Goal: Task Accomplishment & Management: Use online tool/utility

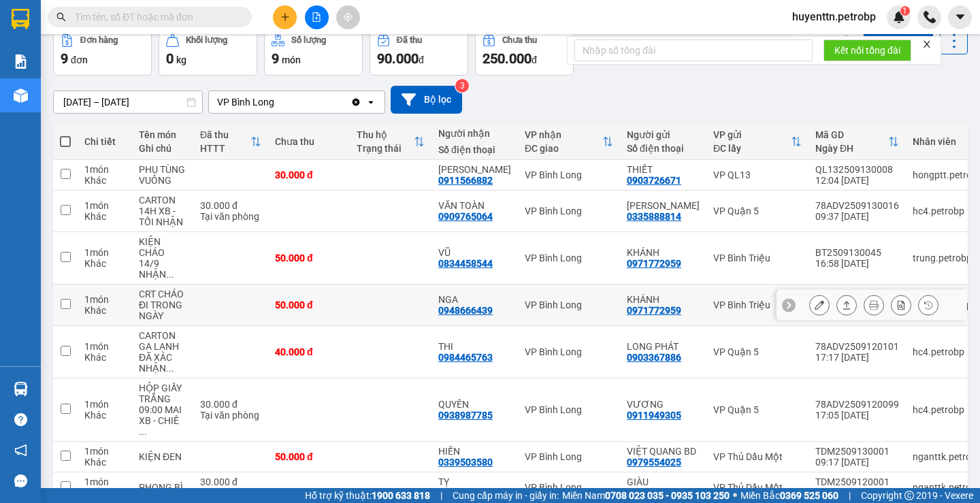
scroll to position [136, 0]
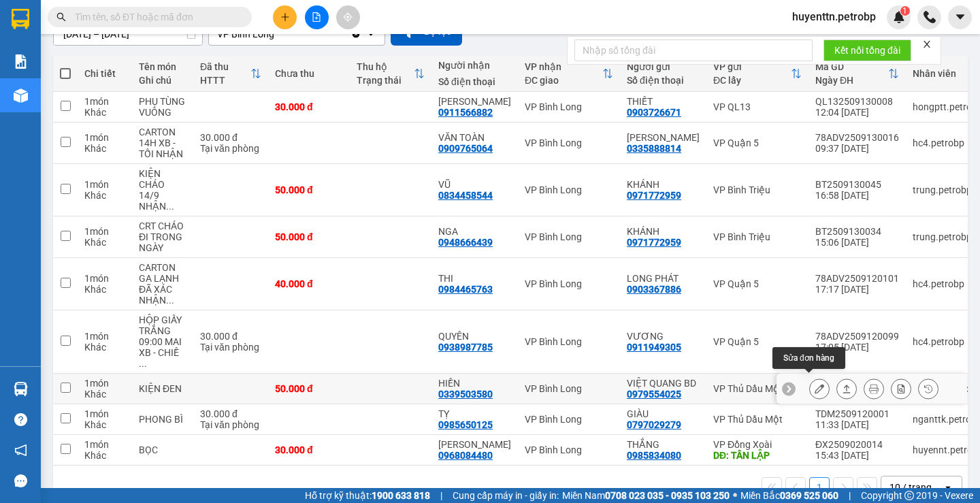
click at [815, 387] on icon at bounding box center [820, 389] width 10 height 10
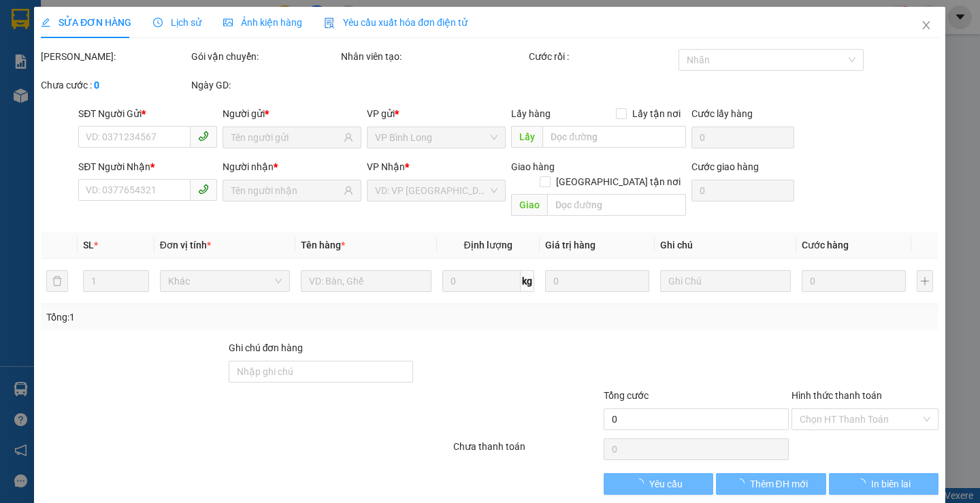
type input "0979554025"
type input "VIỆT QUANG BD"
type input "0339503580"
type input "HIỀN"
type input "50.000"
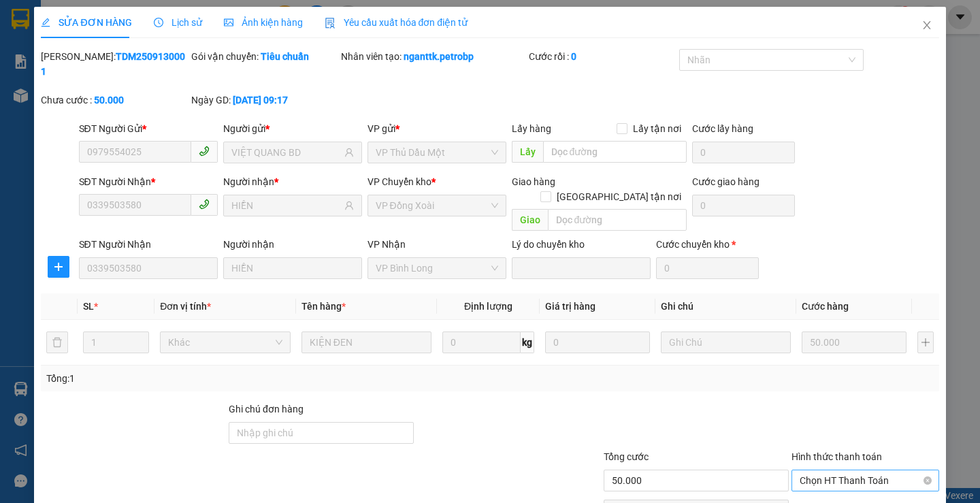
scroll to position [50, 0]
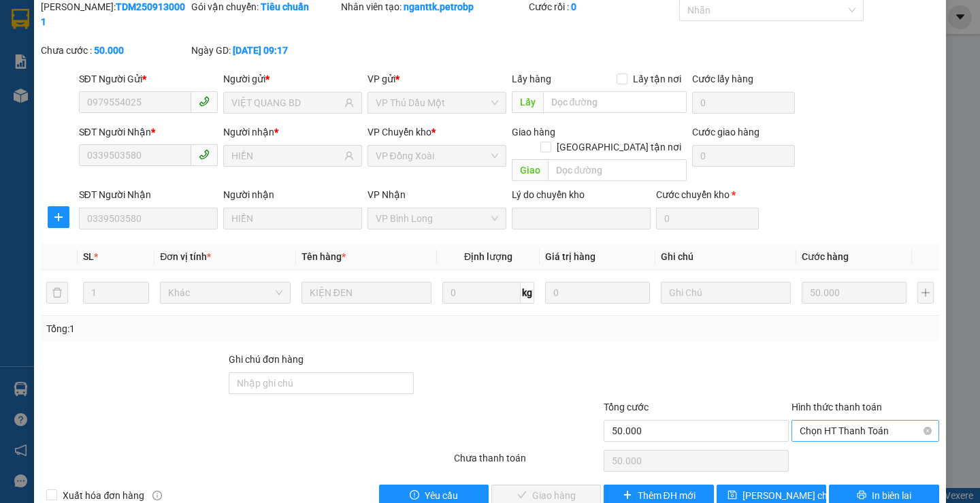
click at [811, 421] on span "Chọn HT Thanh Toán" at bounding box center [865, 431] width 131 height 20
click at [804, 428] on div "Tại văn phòng" at bounding box center [856, 428] width 129 height 15
type input "0"
click at [554, 488] on span "Giao hàng" at bounding box center [554, 495] width 44 height 15
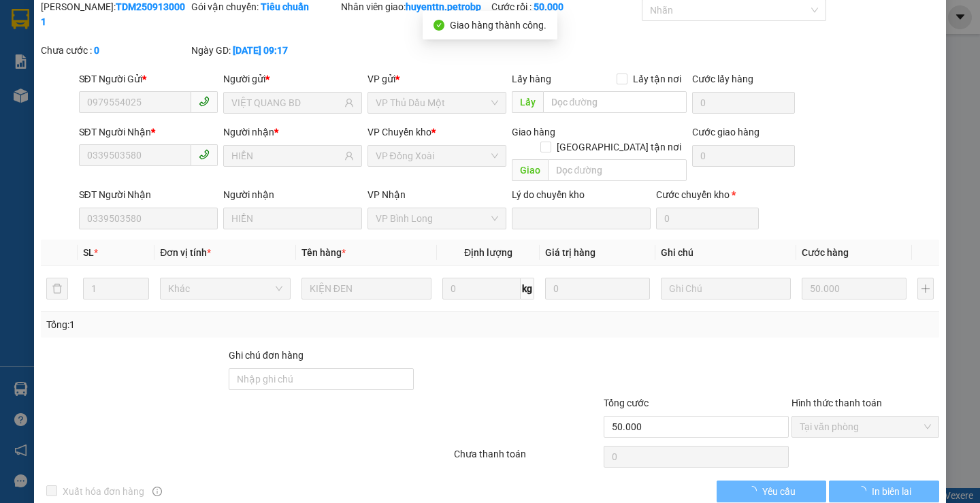
scroll to position [0, 0]
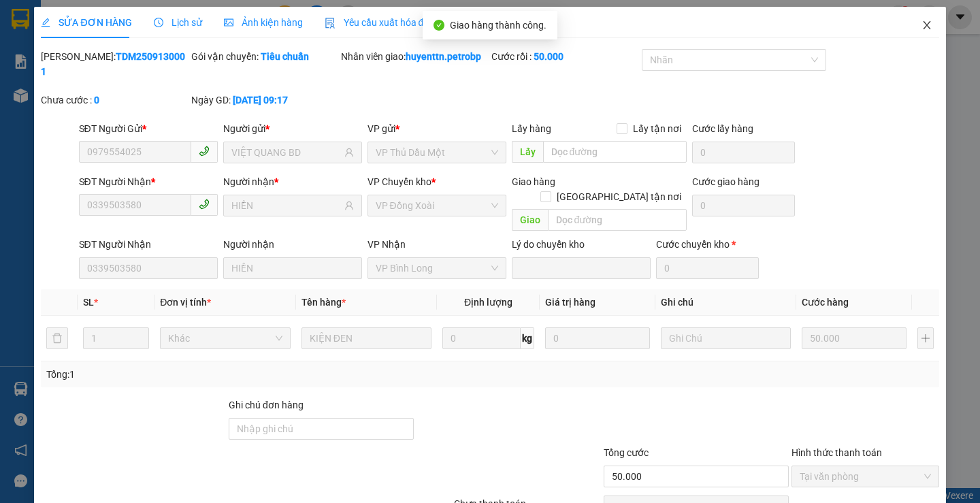
click at [921, 27] on icon "close" at bounding box center [926, 25] width 11 height 11
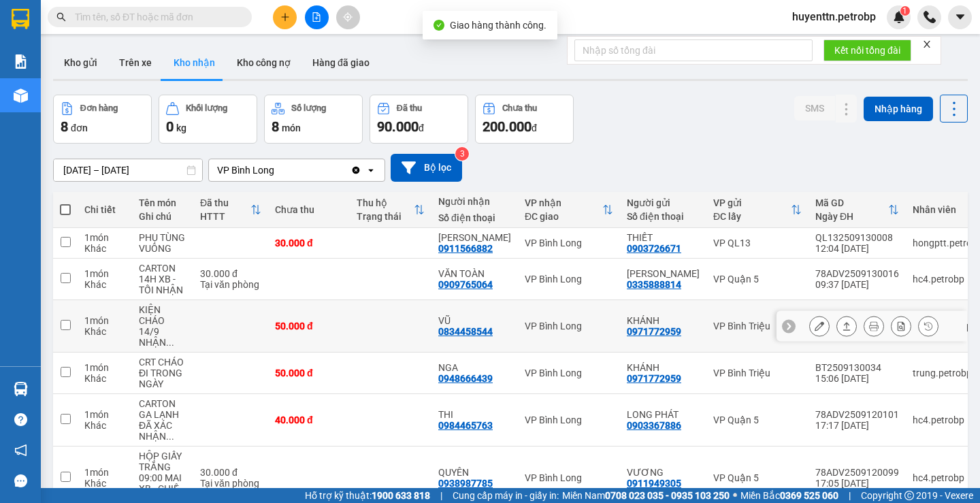
scroll to position [133, 0]
